Goal: Transaction & Acquisition: Purchase product/service

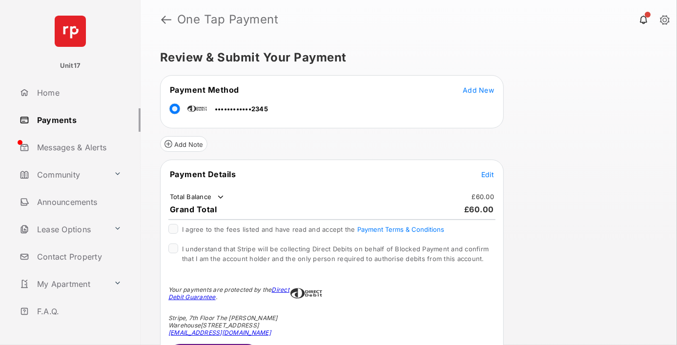
click at [487, 173] on span "Edit" at bounding box center [487, 174] width 13 height 8
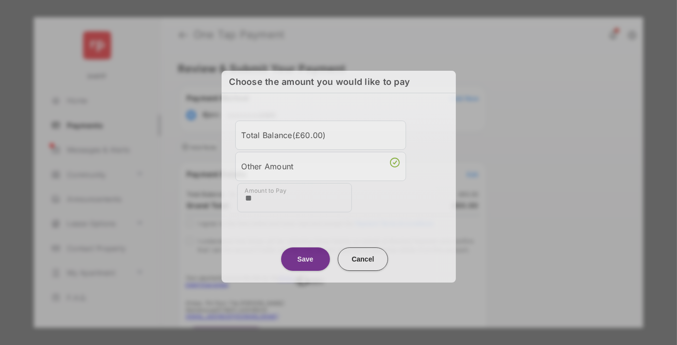
type input "**"
click at [305, 257] on button "Save" at bounding box center [305, 258] width 49 height 23
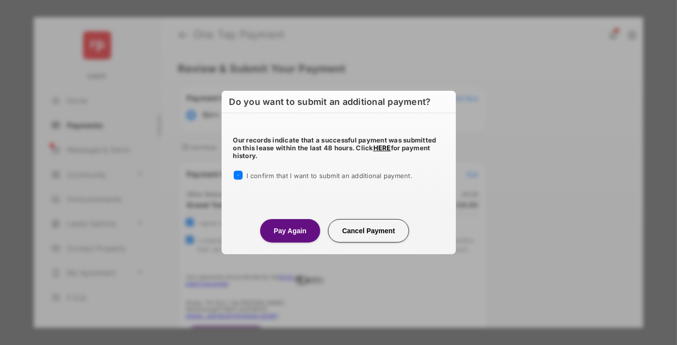
click at [290, 230] on button "Pay Again" at bounding box center [290, 230] width 60 height 23
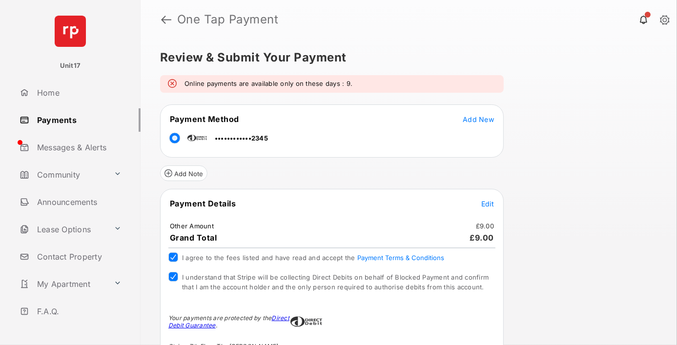
click at [194, 86] on em "Online payments are available only on these days : 9." at bounding box center [268, 84] width 168 height 10
drag, startPoint x: 194, startPoint y: 86, endPoint x: 332, endPoint y: 88, distance: 138.1
click at [332, 88] on em "Online payments are available only on these days : 9." at bounding box center [268, 84] width 168 height 10
drag, startPoint x: 332, startPoint y: 88, endPoint x: 361, endPoint y: 79, distance: 30.2
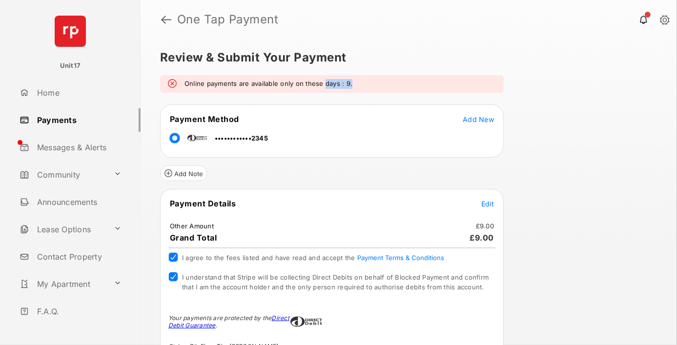
click at [361, 79] on div "Online payments are available only on these days : 9." at bounding box center [331, 84] width 343 height 18
drag, startPoint x: 361, startPoint y: 79, endPoint x: 188, endPoint y: 84, distance: 172.8
click at [188, 84] on div "Online payments are available only on these days : 9." at bounding box center [331, 84] width 343 height 18
click at [188, 84] on em "Online payments are available only on these days : 9." at bounding box center [268, 84] width 168 height 10
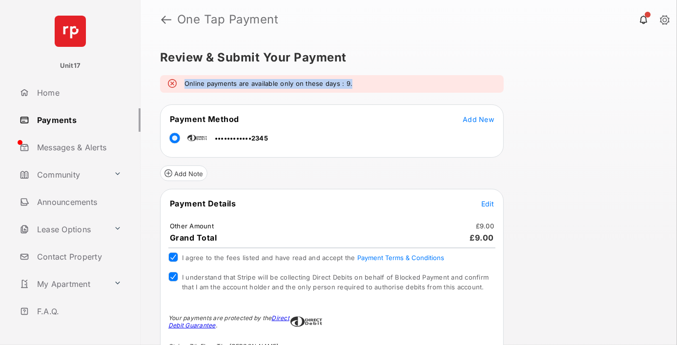
drag, startPoint x: 188, startPoint y: 84, endPoint x: 361, endPoint y: 85, distance: 172.7
click at [361, 85] on div "Online payments are available only on these days : 9." at bounding box center [331, 84] width 343 height 18
drag, startPoint x: 361, startPoint y: 85, endPoint x: 198, endPoint y: 82, distance: 163.5
click at [198, 82] on div "Online payments are available only on these days : 9." at bounding box center [331, 84] width 343 height 18
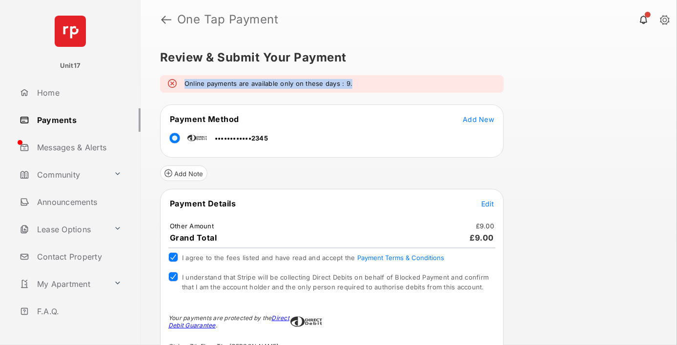
click at [198, 82] on em "Online payments are available only on these days : 9." at bounding box center [268, 84] width 168 height 10
drag, startPoint x: 198, startPoint y: 82, endPoint x: 367, endPoint y: 88, distance: 169.9
click at [367, 88] on div "Online payments are available only on these days : 9." at bounding box center [331, 84] width 343 height 18
drag, startPoint x: 367, startPoint y: 88, endPoint x: 191, endPoint y: 85, distance: 176.2
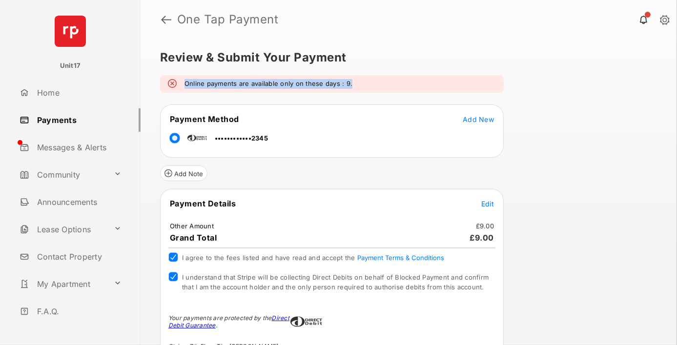
click at [191, 85] on div "Online payments are available only on these days : 9." at bounding box center [331, 84] width 343 height 18
click at [191, 85] on em "Online payments are available only on these days : 9." at bounding box center [268, 84] width 168 height 10
drag, startPoint x: 191, startPoint y: 85, endPoint x: 372, endPoint y: 85, distance: 180.5
click at [372, 85] on div "Online payments are available only on these days : 9." at bounding box center [331, 84] width 343 height 18
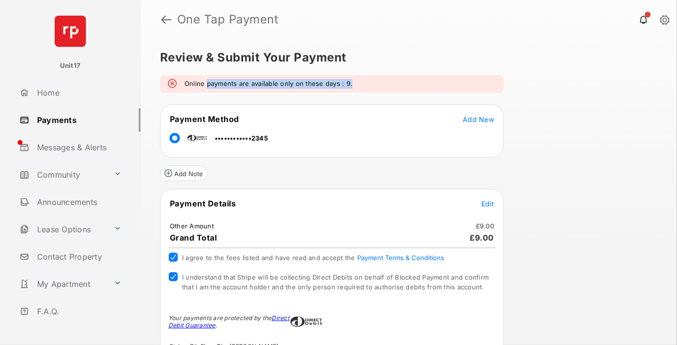
drag, startPoint x: 372, startPoint y: 85, endPoint x: 207, endPoint y: 83, distance: 164.4
click at [207, 83] on div "Online payments are available only on these days : 9." at bounding box center [331, 84] width 343 height 18
click at [207, 83] on em "Online payments are available only on these days : 9." at bounding box center [268, 84] width 168 height 10
drag, startPoint x: 207, startPoint y: 83, endPoint x: 351, endPoint y: 79, distance: 144.0
click at [351, 79] on div "Online payments are available only on these days : 9." at bounding box center [331, 84] width 343 height 18
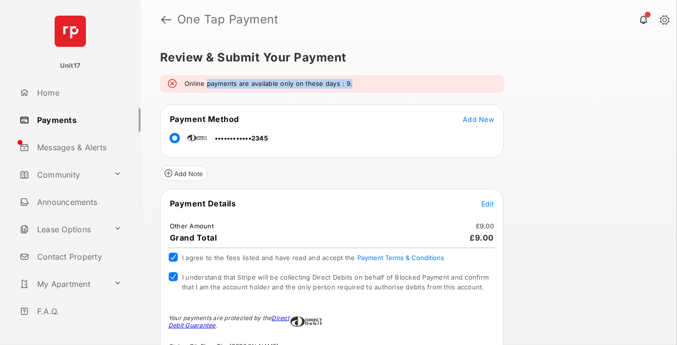
click at [351, 79] on div "Online payments are available only on these days : 9." at bounding box center [331, 84] width 343 height 18
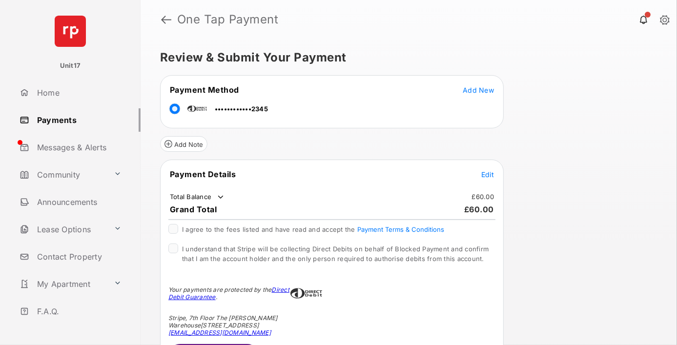
click at [487, 173] on span "Edit" at bounding box center [487, 174] width 13 height 8
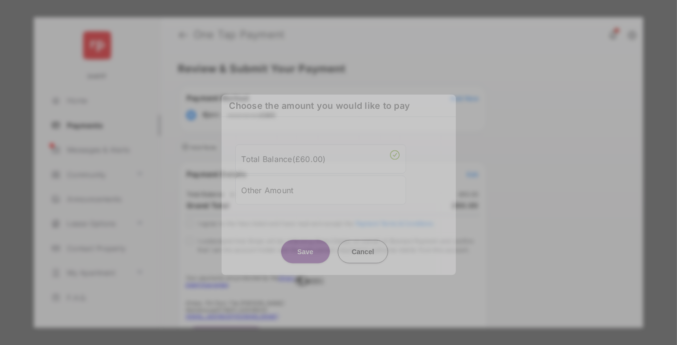
click at [320, 183] on div "Other Amount" at bounding box center [321, 189] width 158 height 17
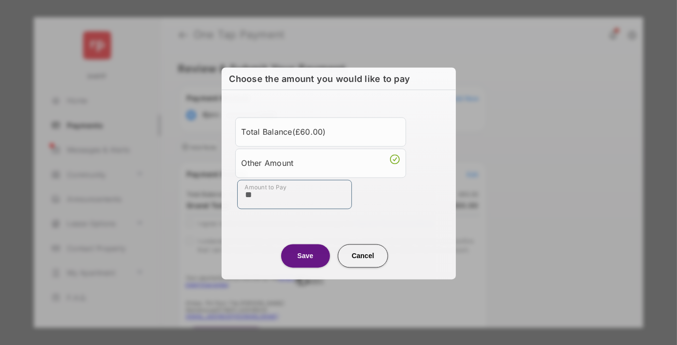
type input "**"
click at [305, 255] on button "Save" at bounding box center [305, 255] width 49 height 23
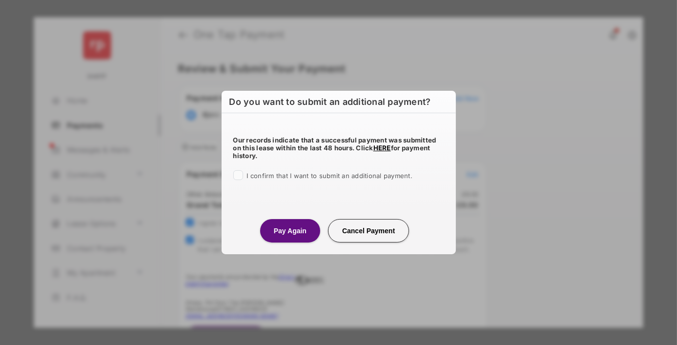
click at [290, 230] on button "Pay Again" at bounding box center [290, 230] width 60 height 23
